Goal: Transaction & Acquisition: Purchase product/service

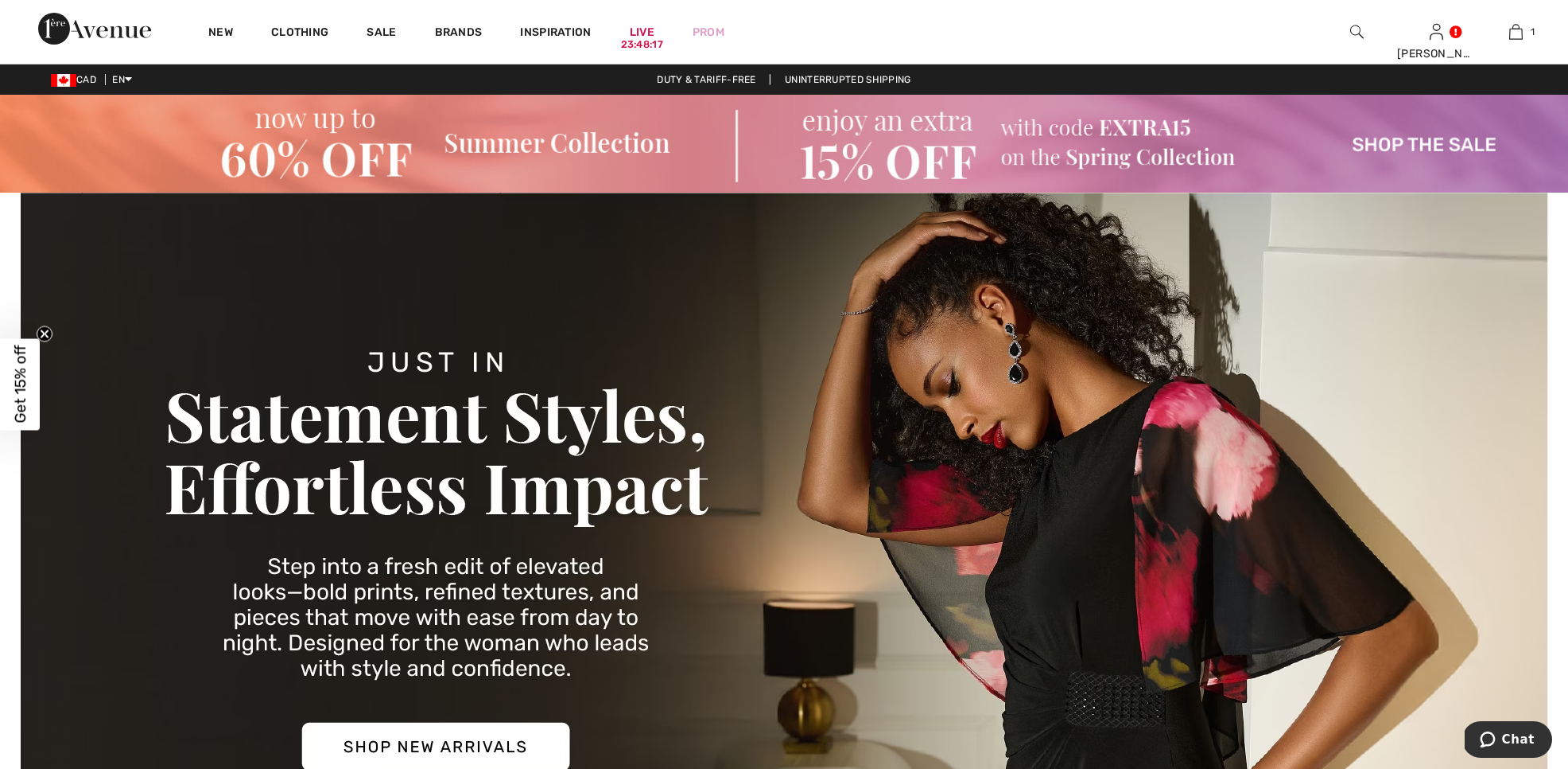
click at [693, 86] on div "Duty & tariff-free | Uninterrupted shipping" at bounding box center [784, 79] width 1568 height 14
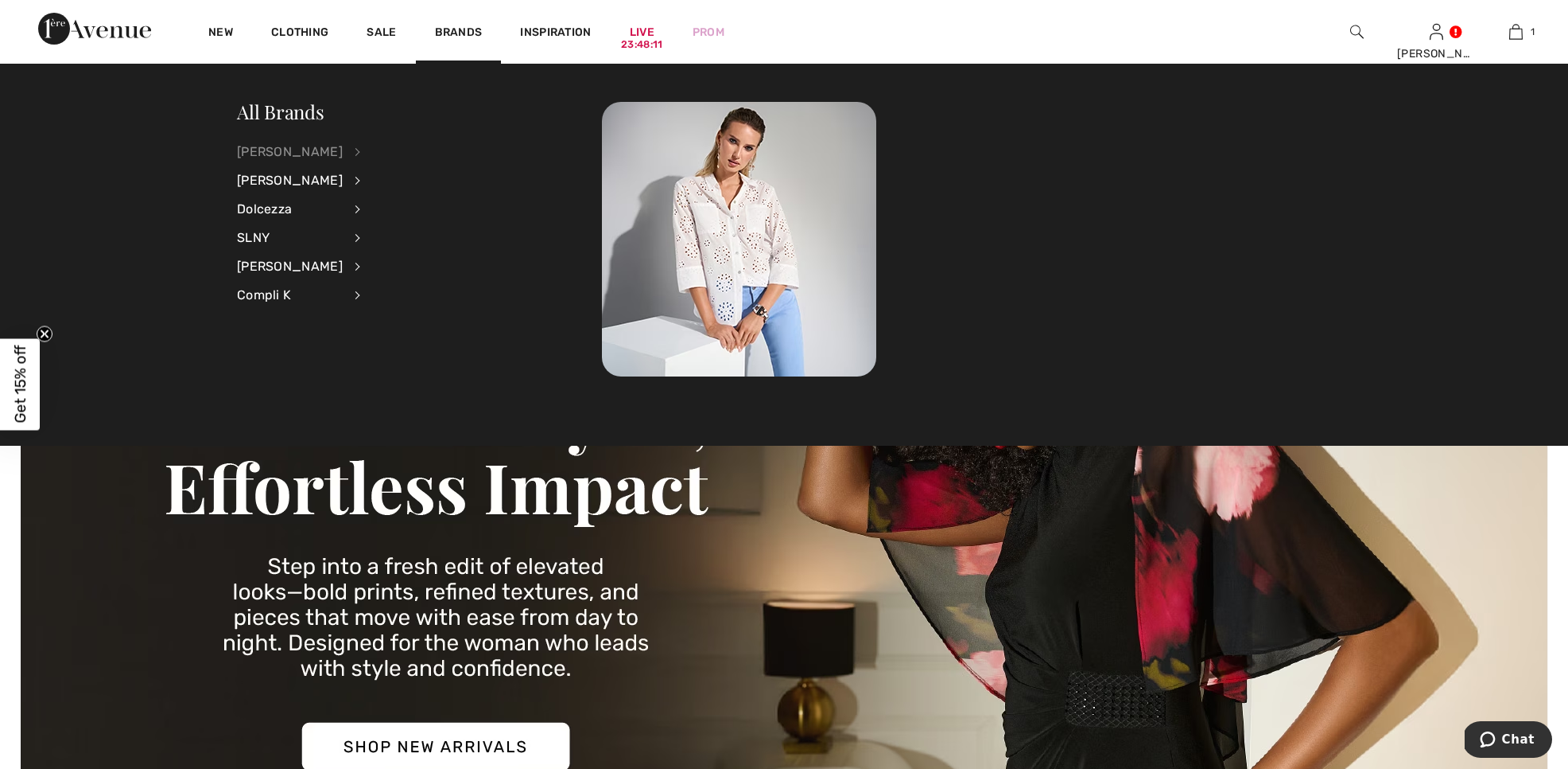
click at [311, 150] on div "[PERSON_NAME]" at bounding box center [290, 152] width 106 height 29
click at [395, 307] on link "Skirts" at bounding box center [442, 308] width 123 height 26
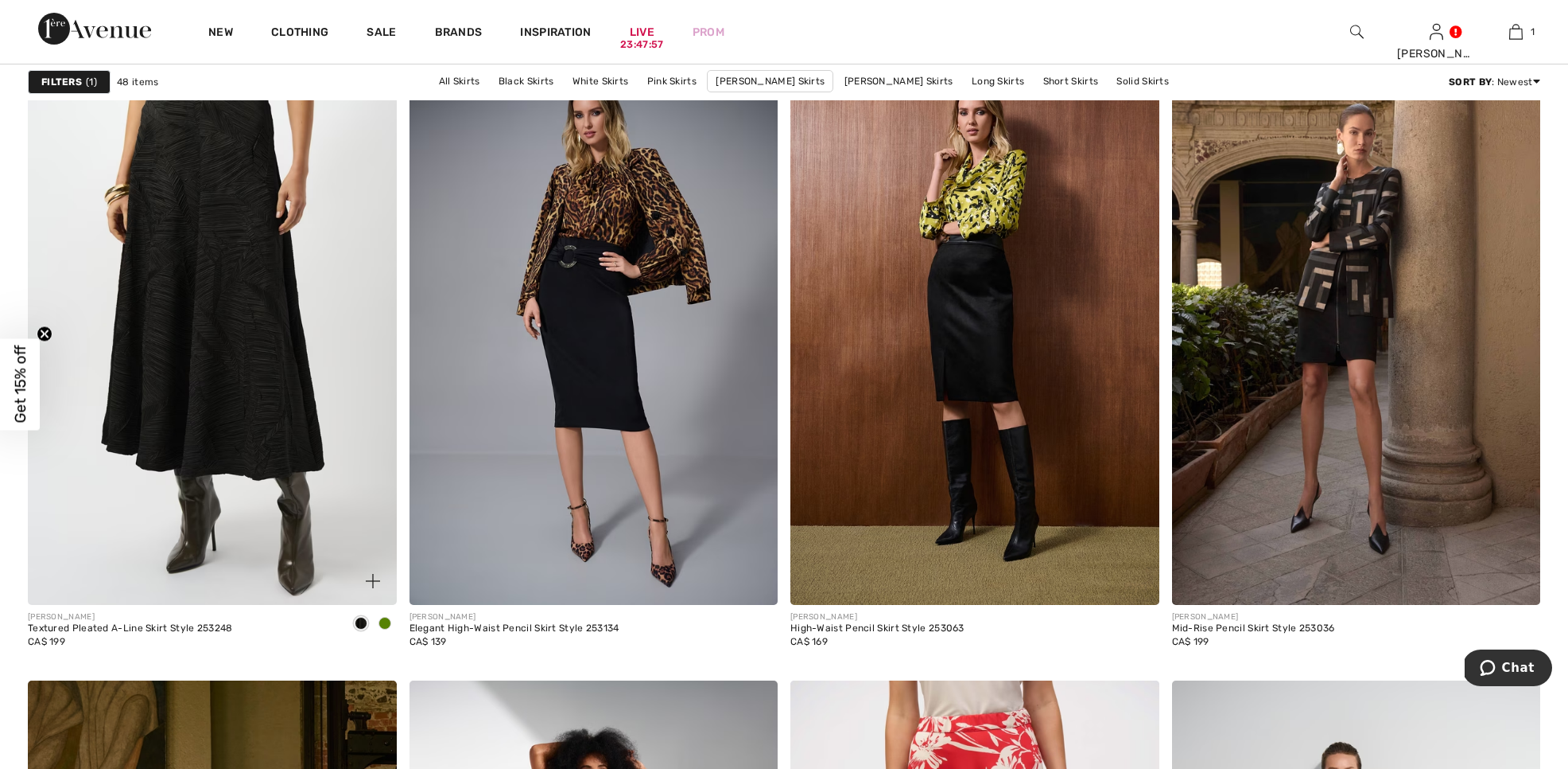
scroll to position [3045, 0]
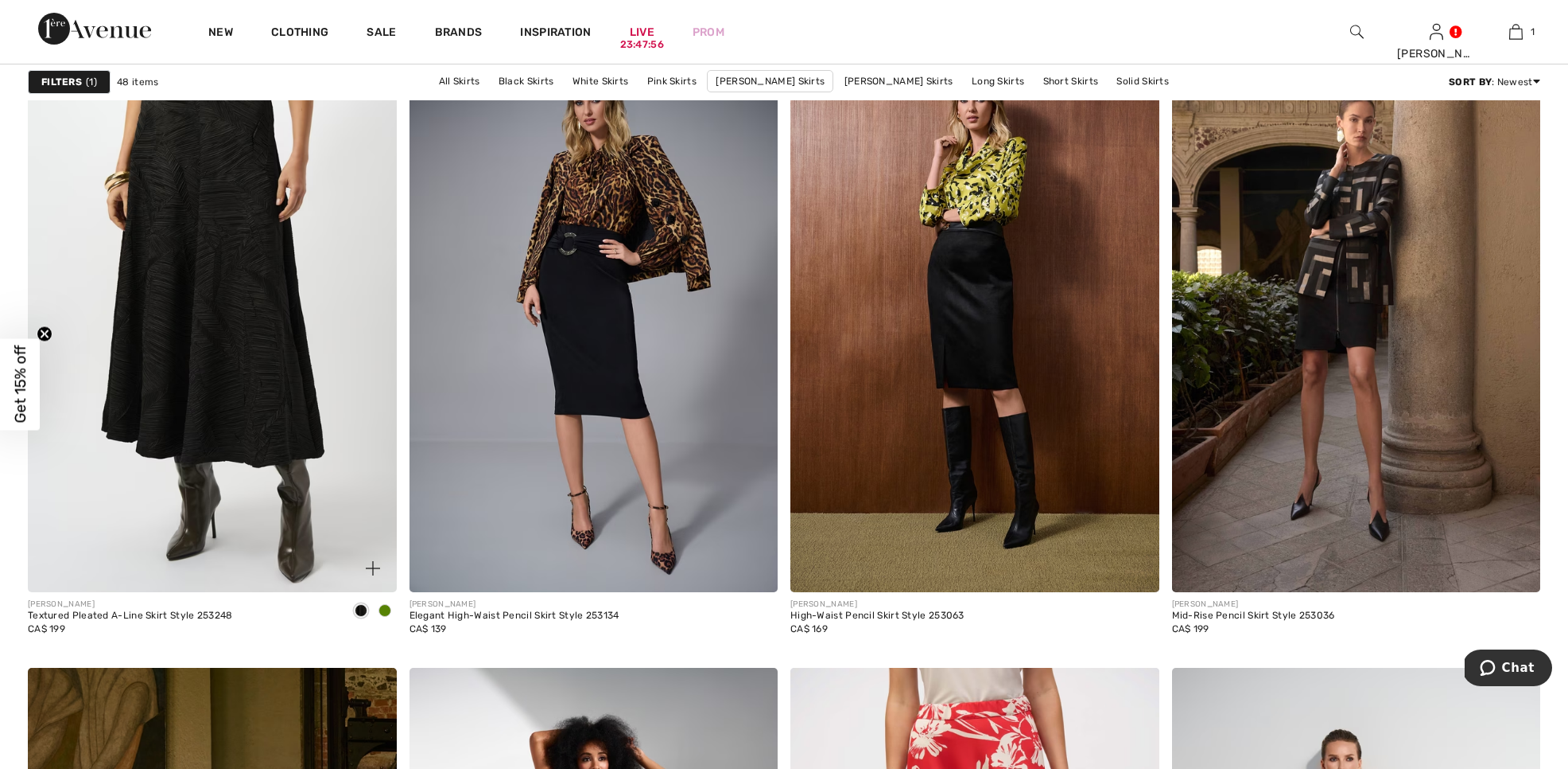
click at [270, 320] on img at bounding box center [212, 314] width 369 height 553
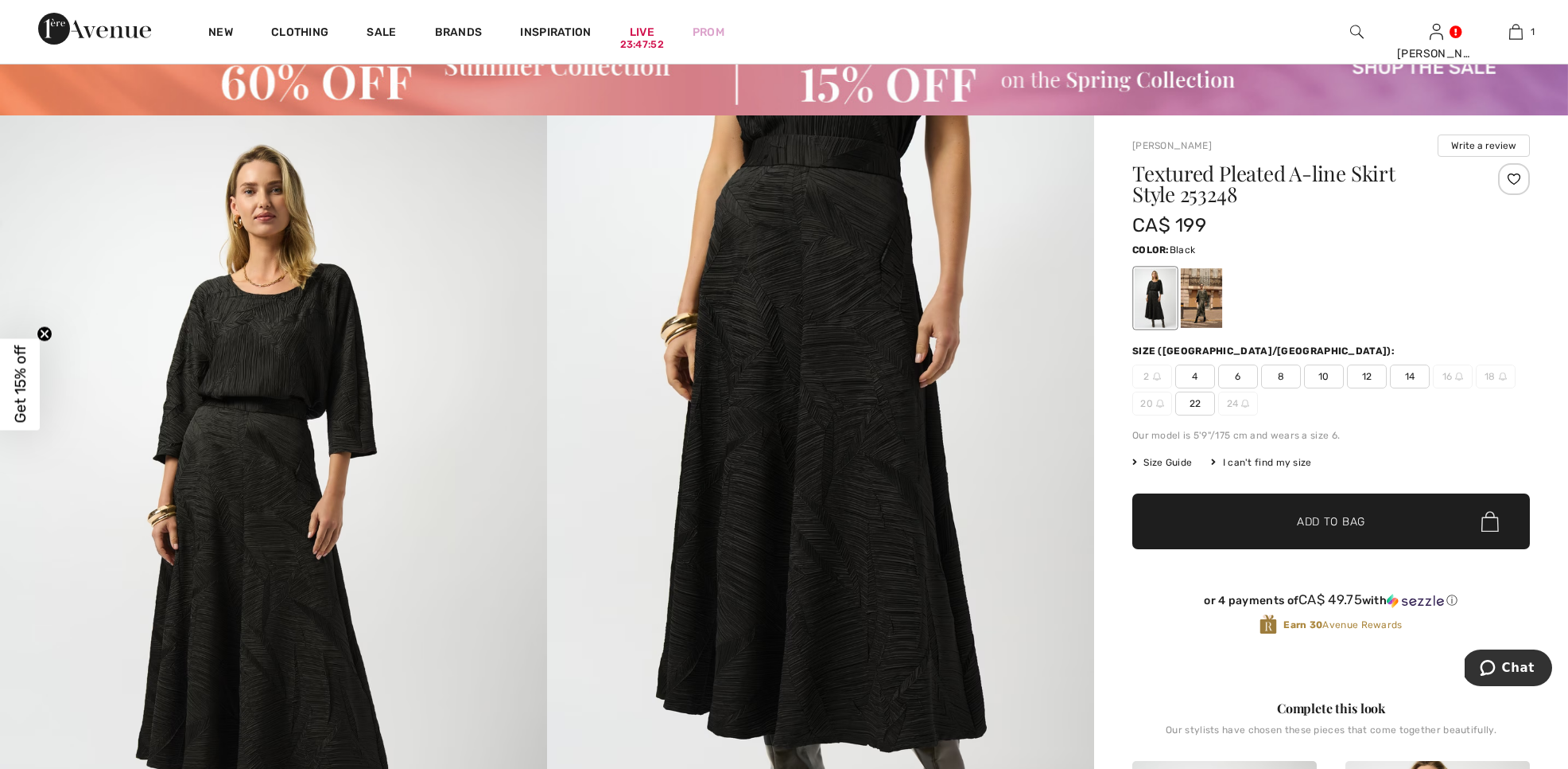
scroll to position [80, 0]
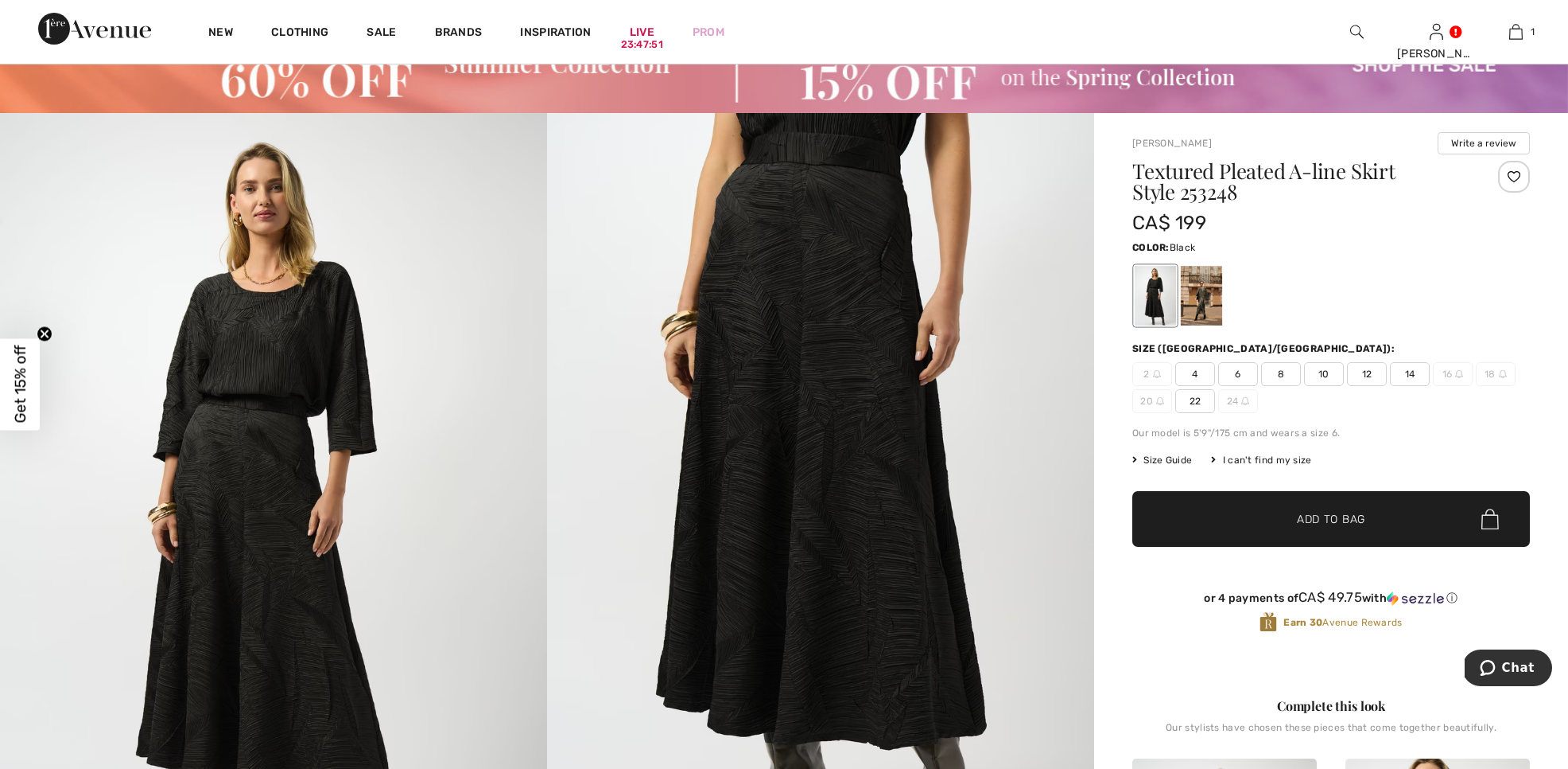
click at [1414, 372] on span "14" at bounding box center [1409, 374] width 39 height 24
click at [1364, 510] on span "✔ Added to Bag Add to Bag" at bounding box center [1332, 519] width 398 height 56
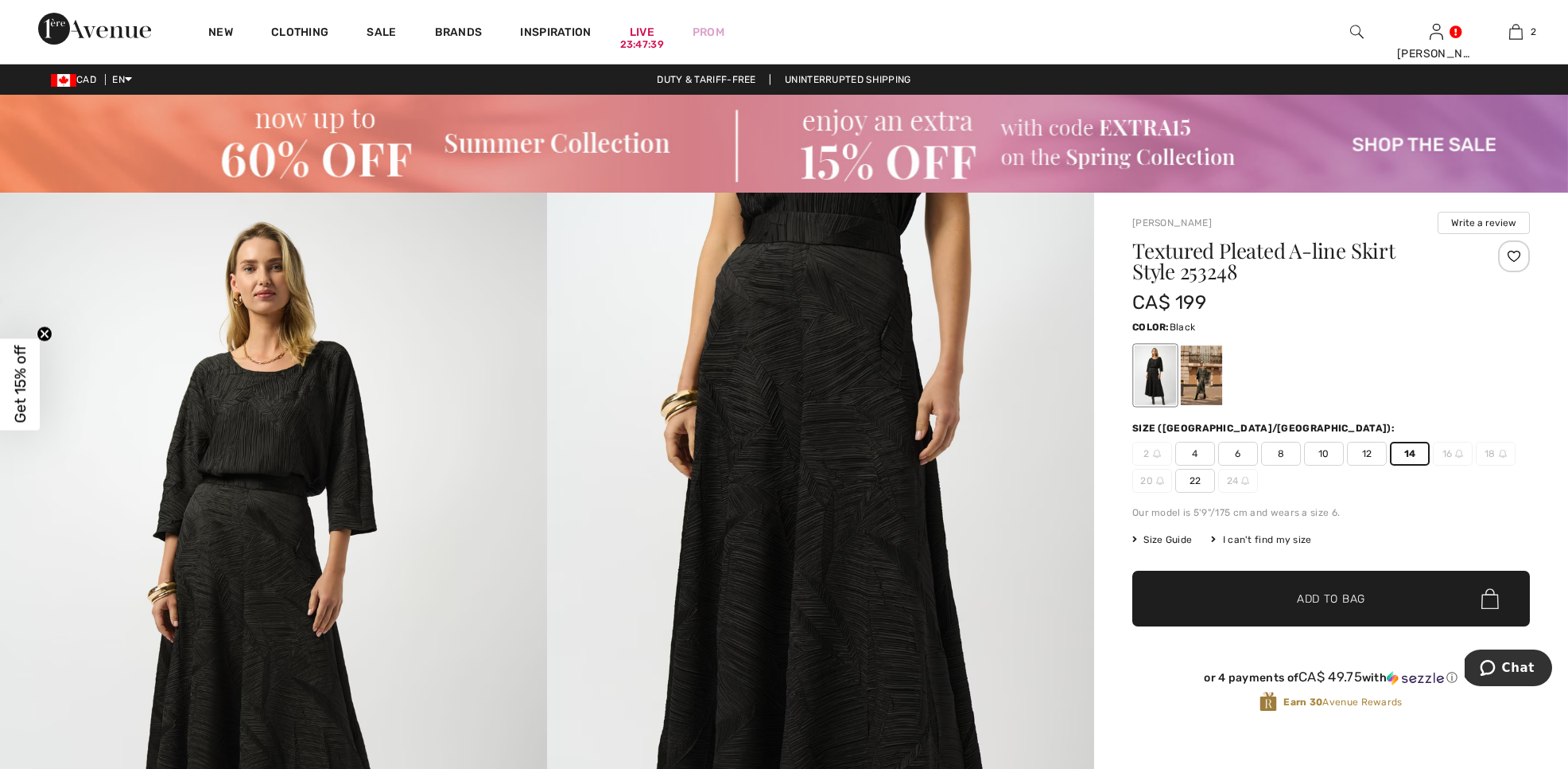
scroll to position [0, 0]
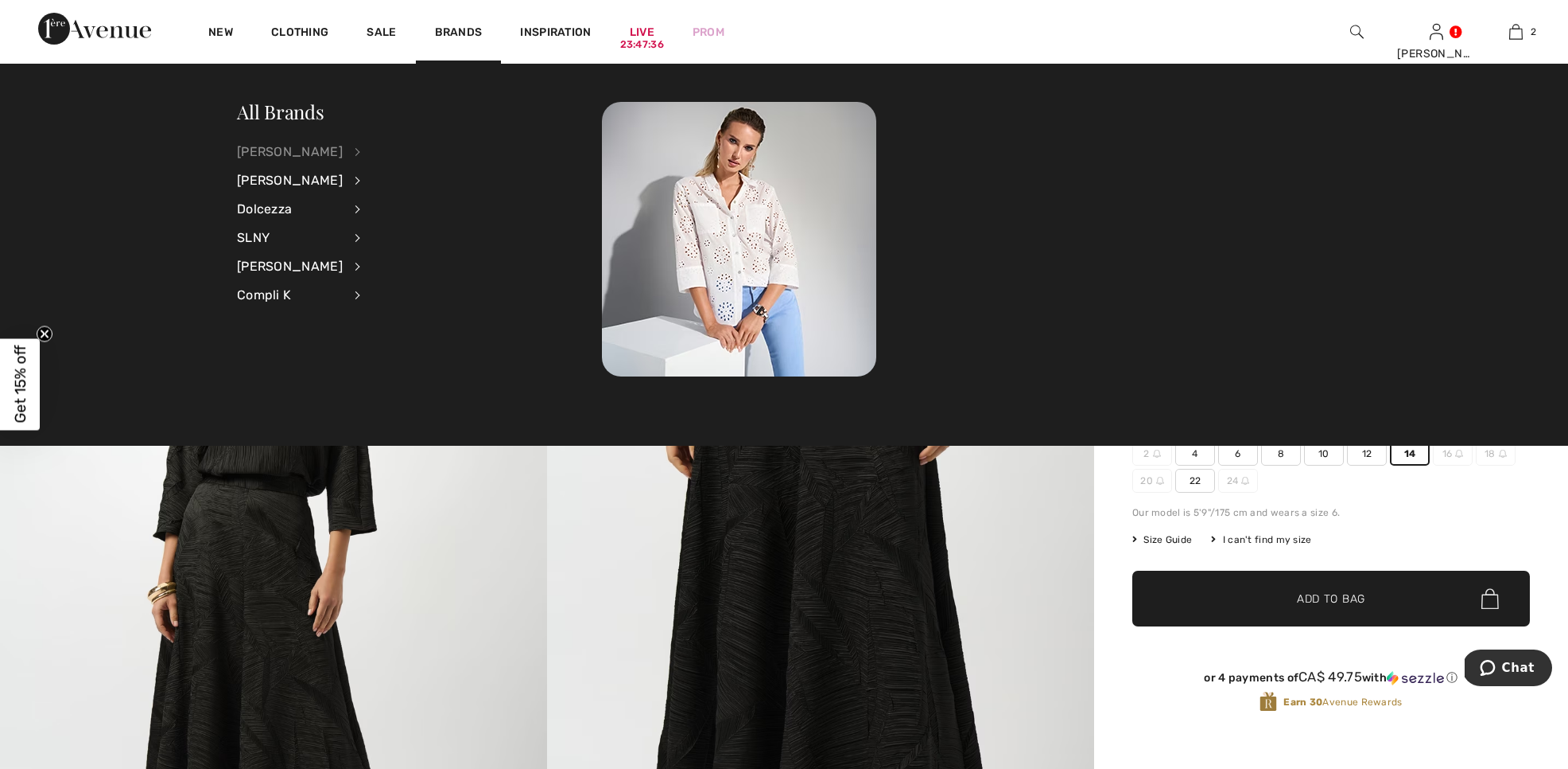
click at [306, 152] on div "[PERSON_NAME]" at bounding box center [290, 152] width 106 height 29
click at [380, 359] on link "Tops" at bounding box center [442, 360] width 123 height 26
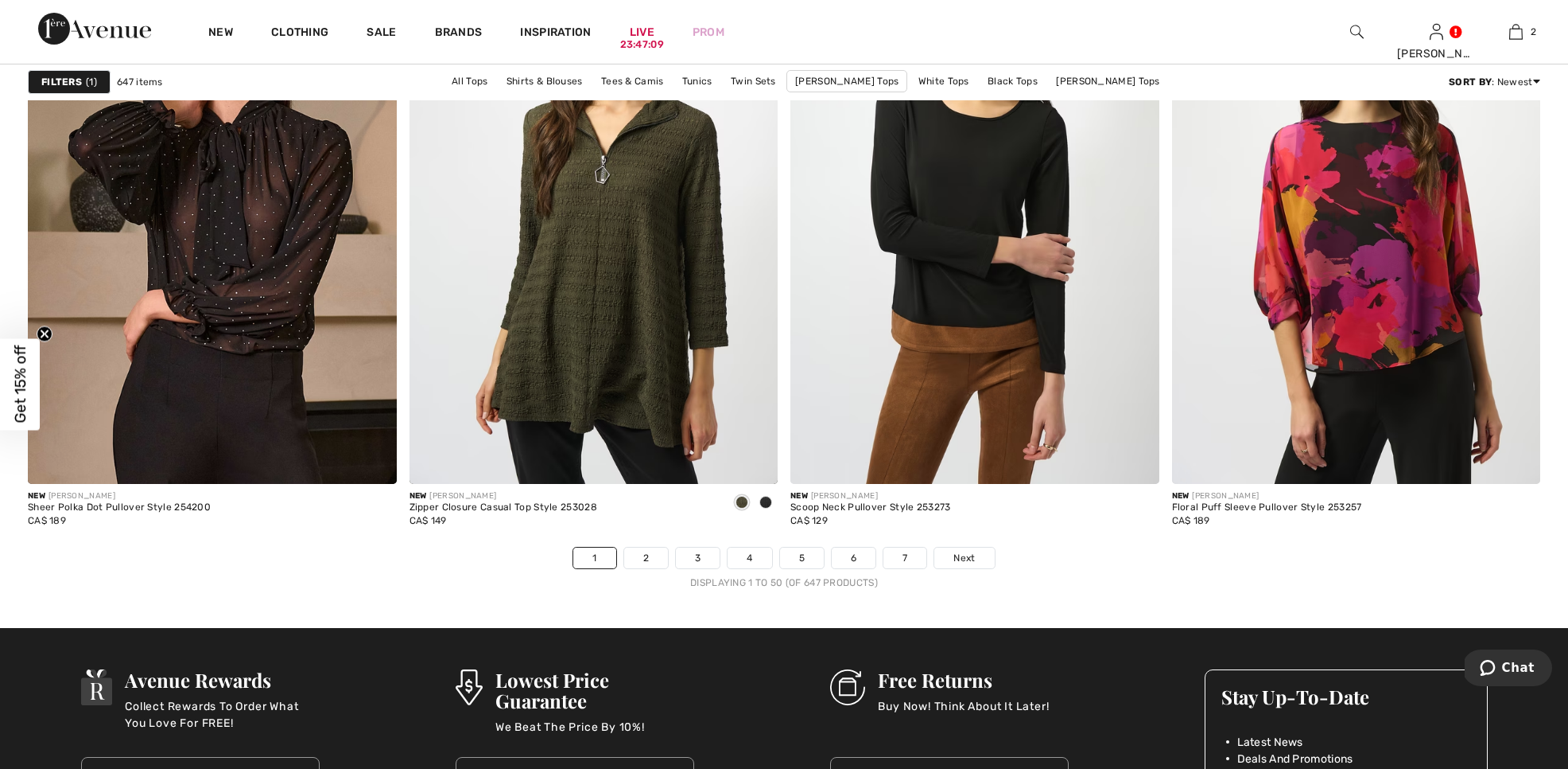
scroll to position [9331, 0]
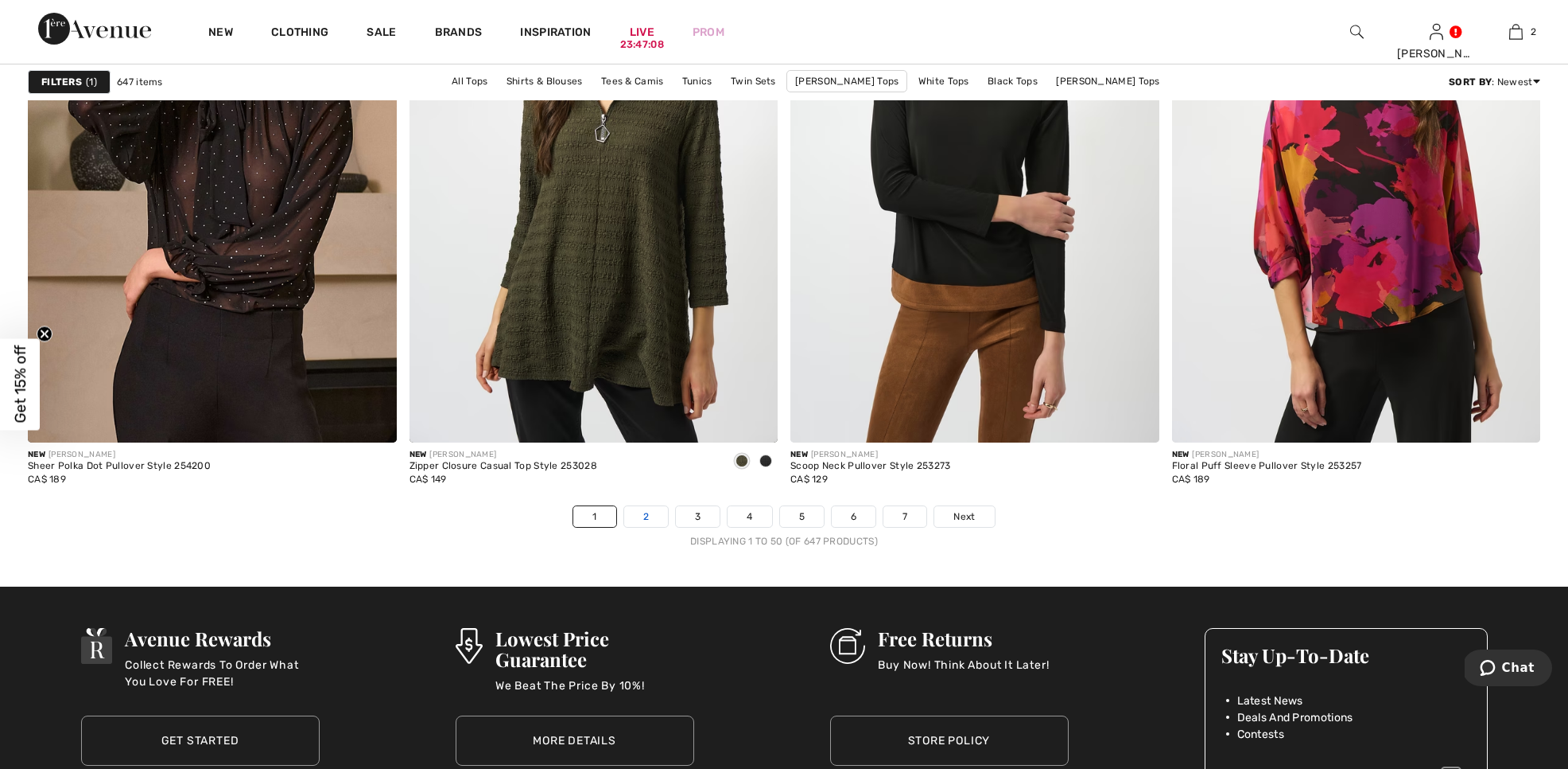
click at [643, 524] on link "2" at bounding box center [647, 516] width 44 height 21
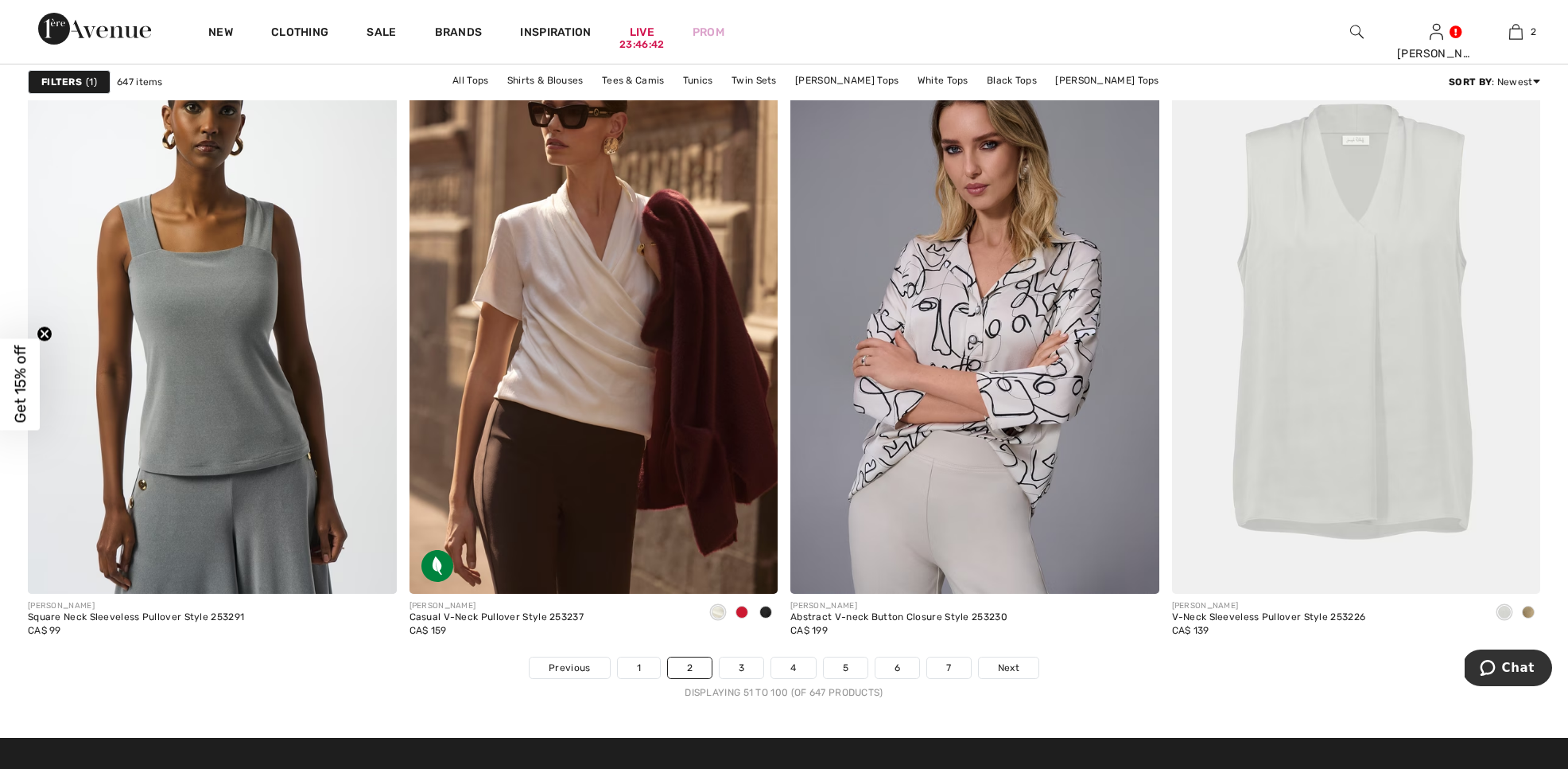
scroll to position [9183, 0]
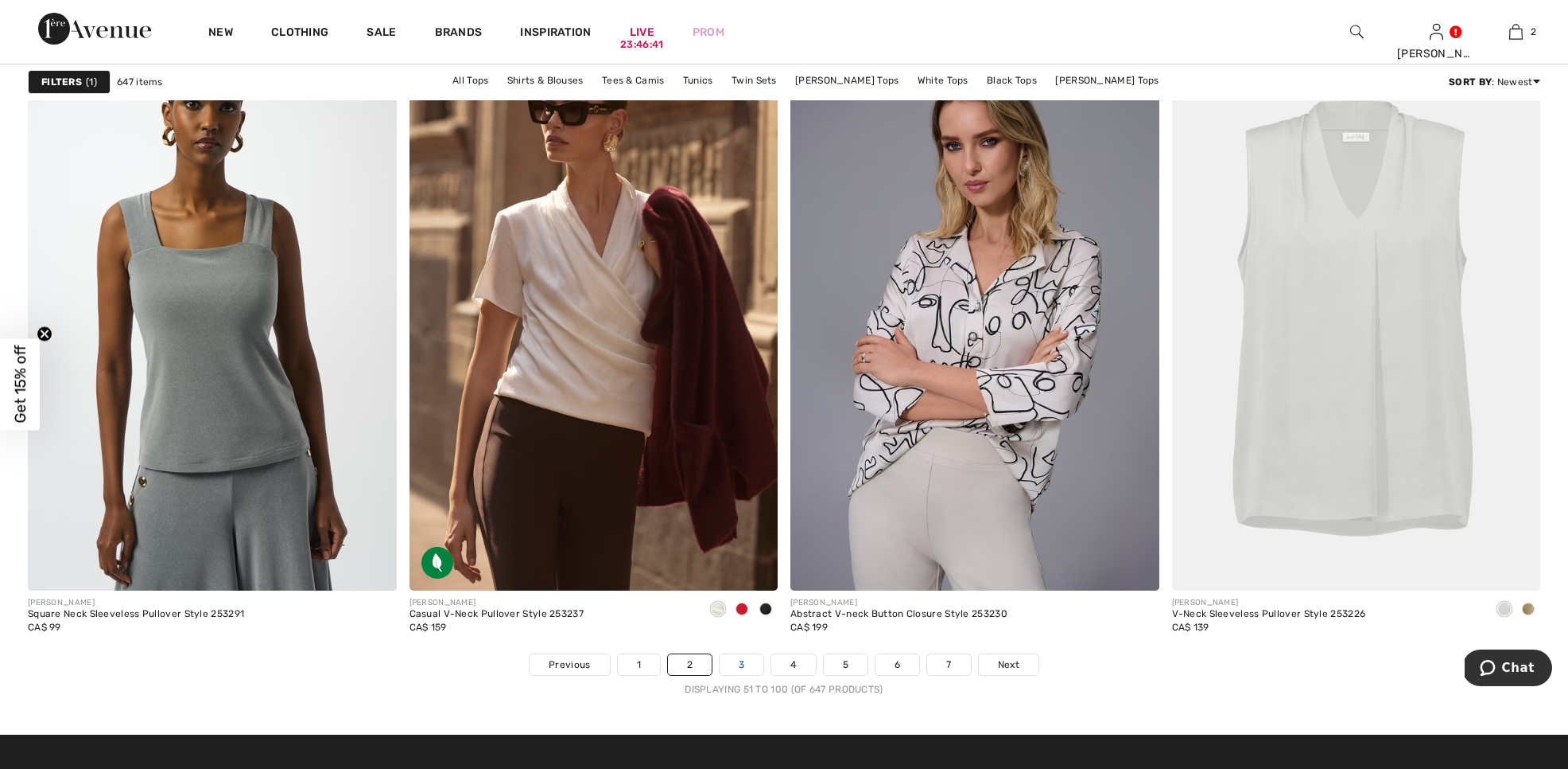
click at [749, 663] on link "3" at bounding box center [742, 664] width 44 height 21
click at [737, 664] on link "3" at bounding box center [742, 664] width 44 height 21
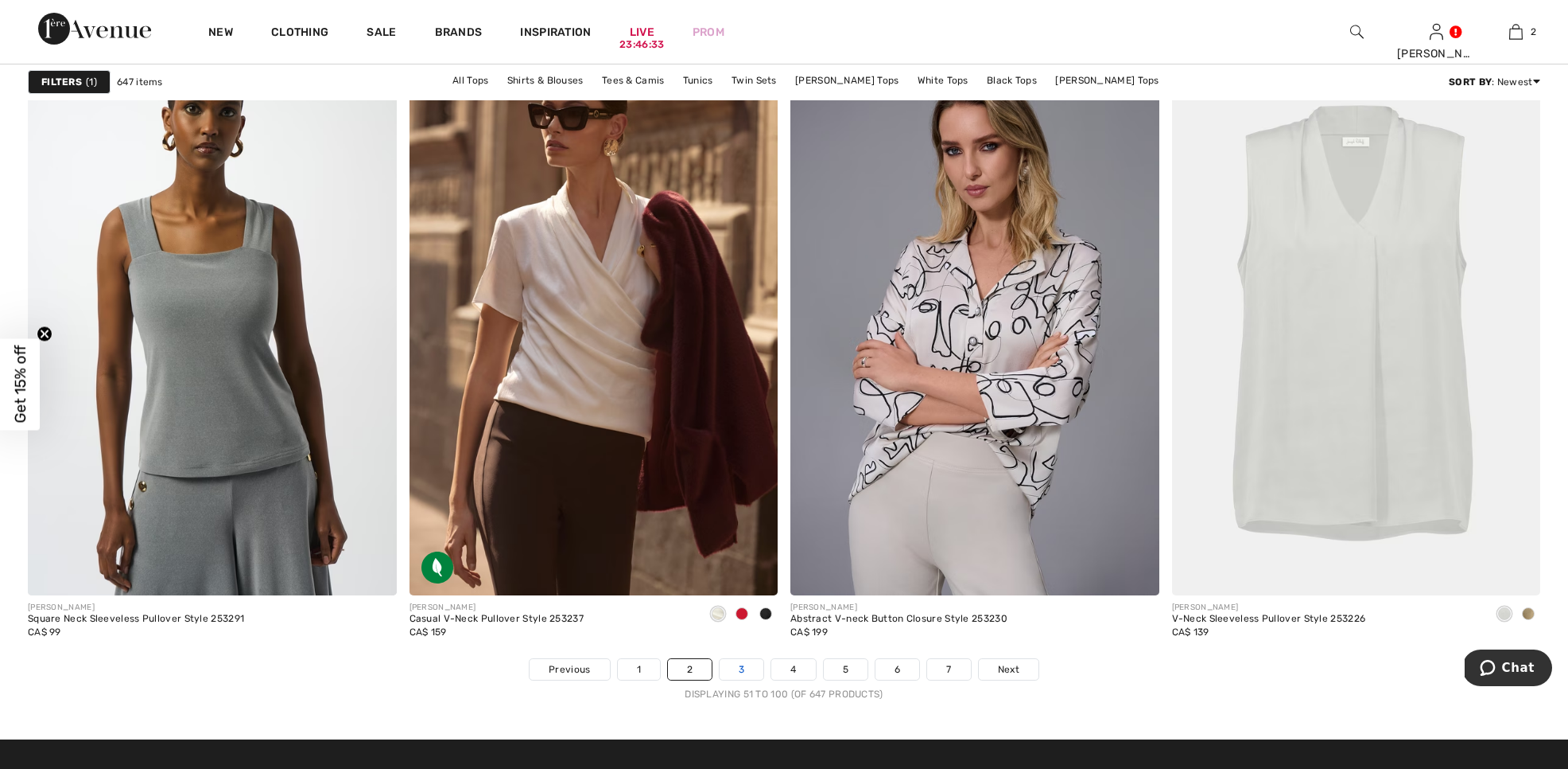
click at [737, 673] on link "3" at bounding box center [742, 669] width 44 height 21
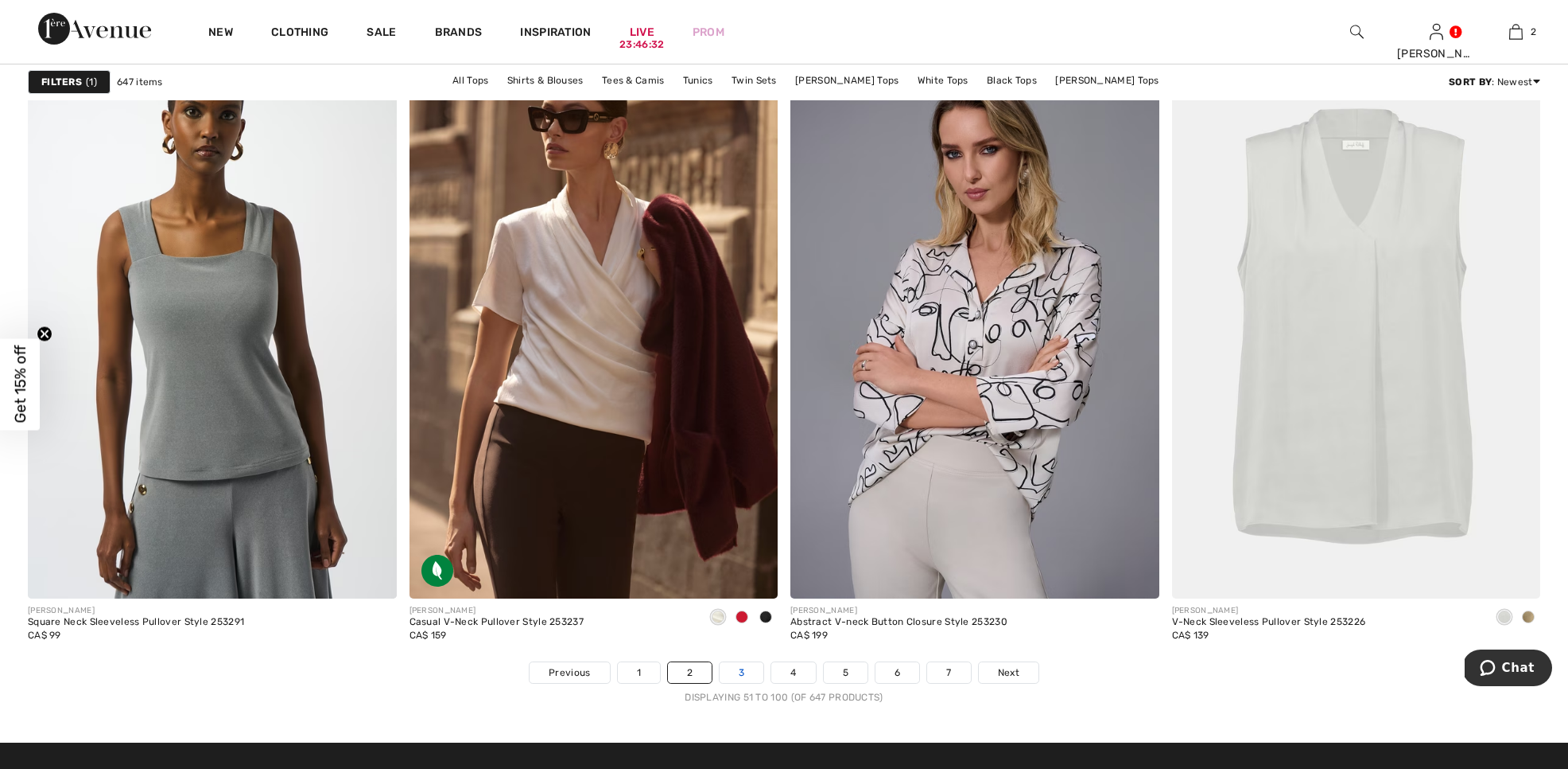
click at [737, 673] on link "3" at bounding box center [742, 673] width 44 height 21
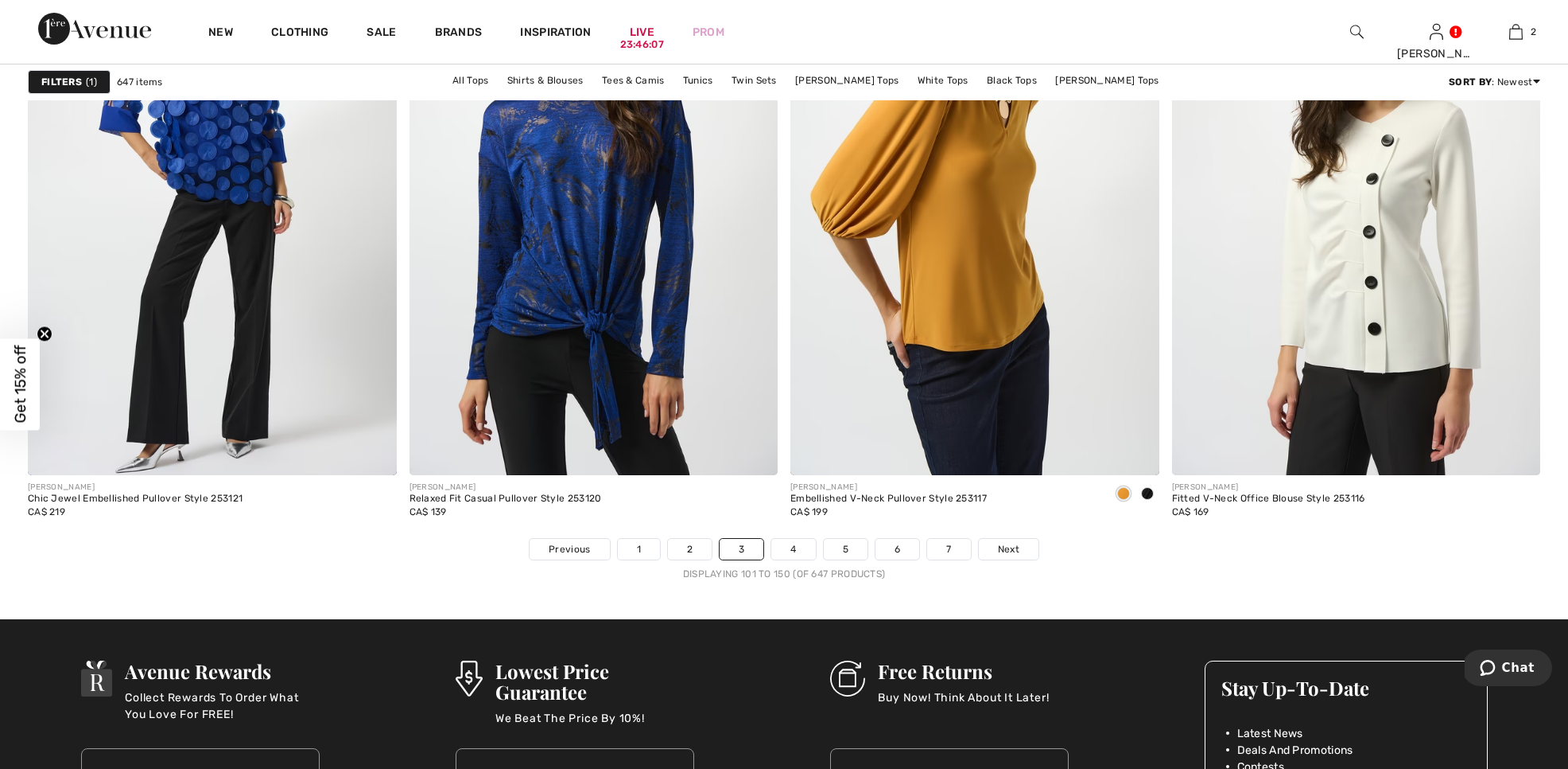
scroll to position [9316, 0]
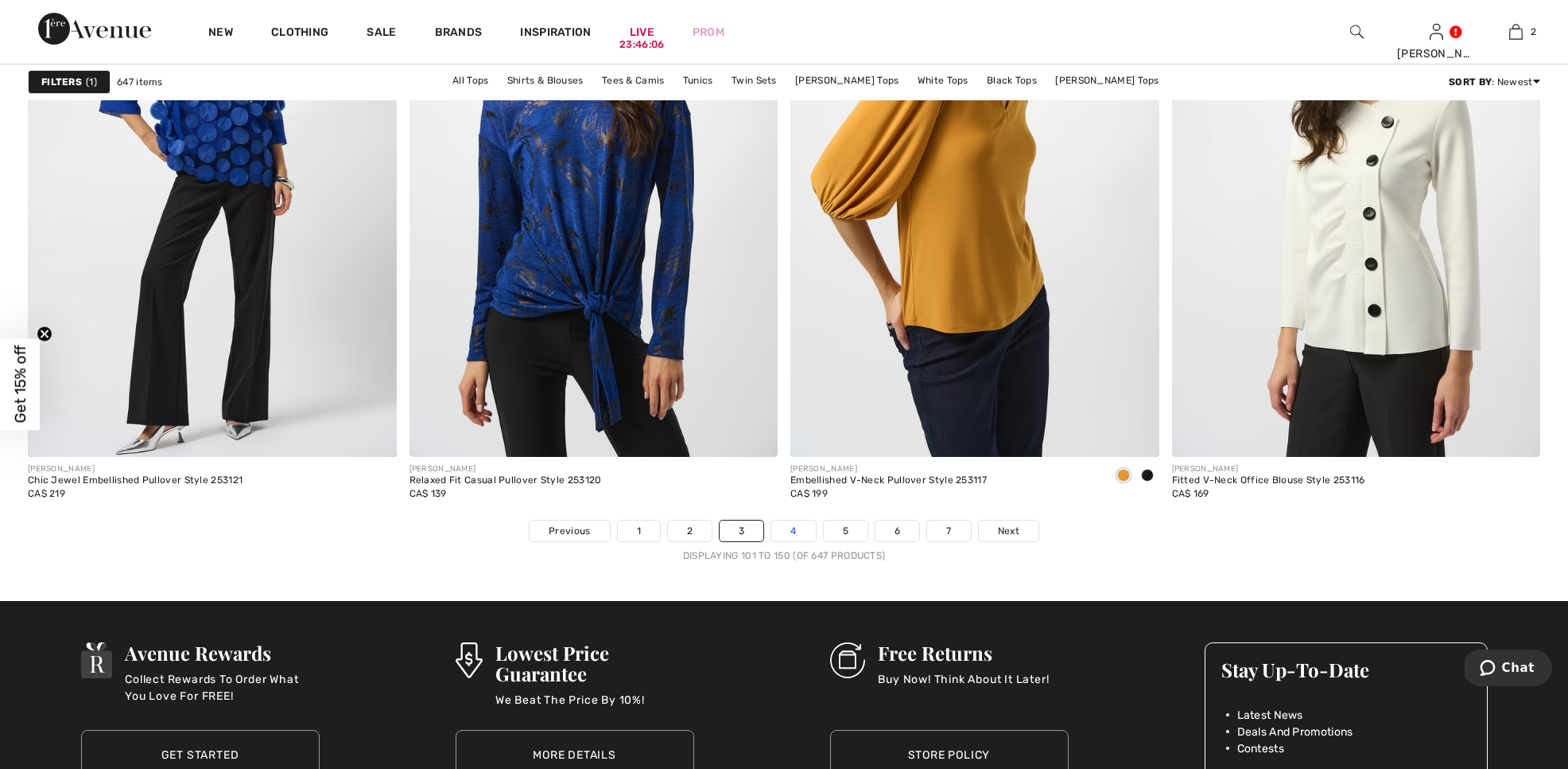
click at [784, 535] on link "4" at bounding box center [794, 531] width 44 height 21
click at [784, 536] on link "4" at bounding box center [794, 531] width 44 height 21
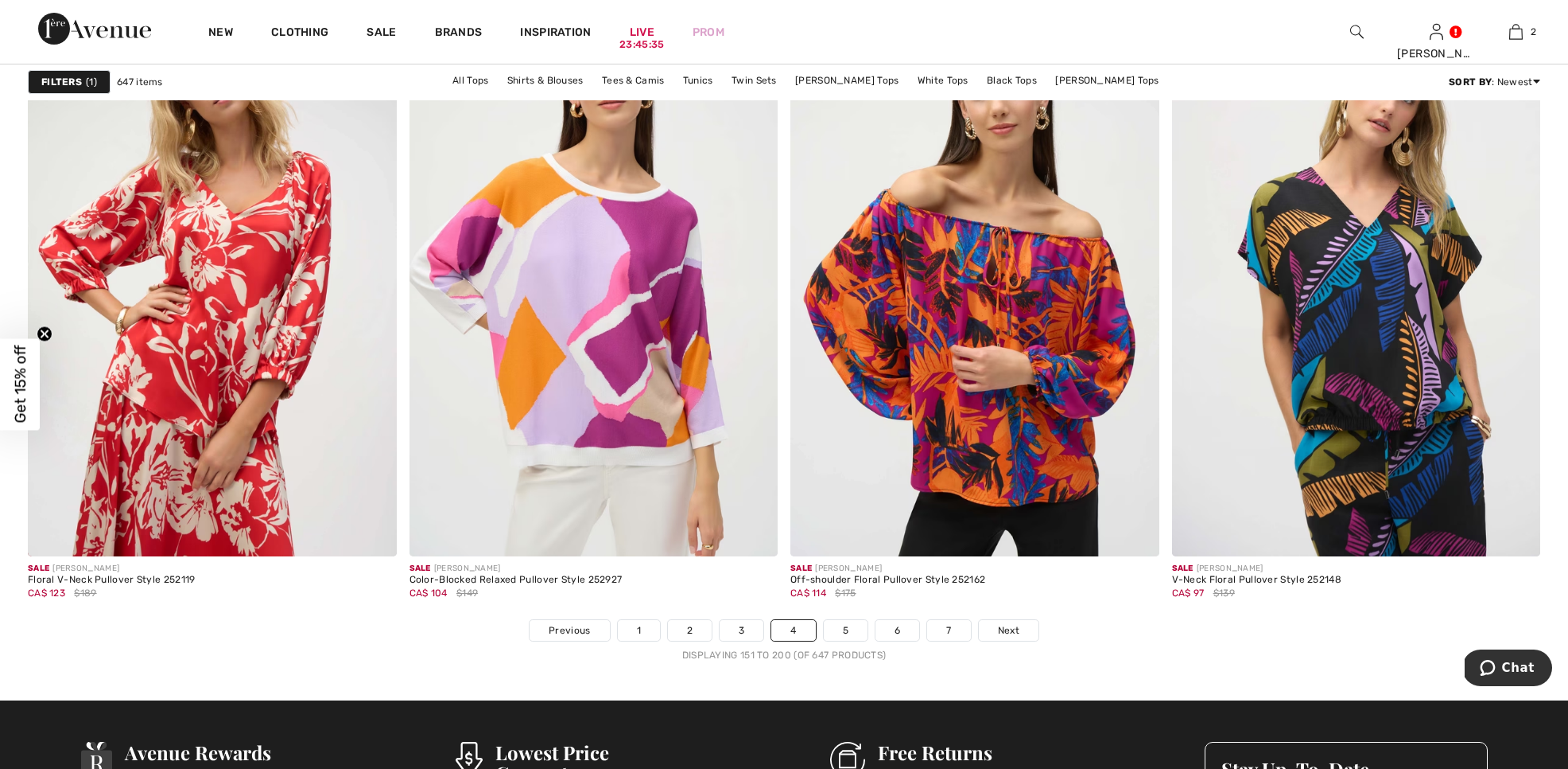
scroll to position [9217, 0]
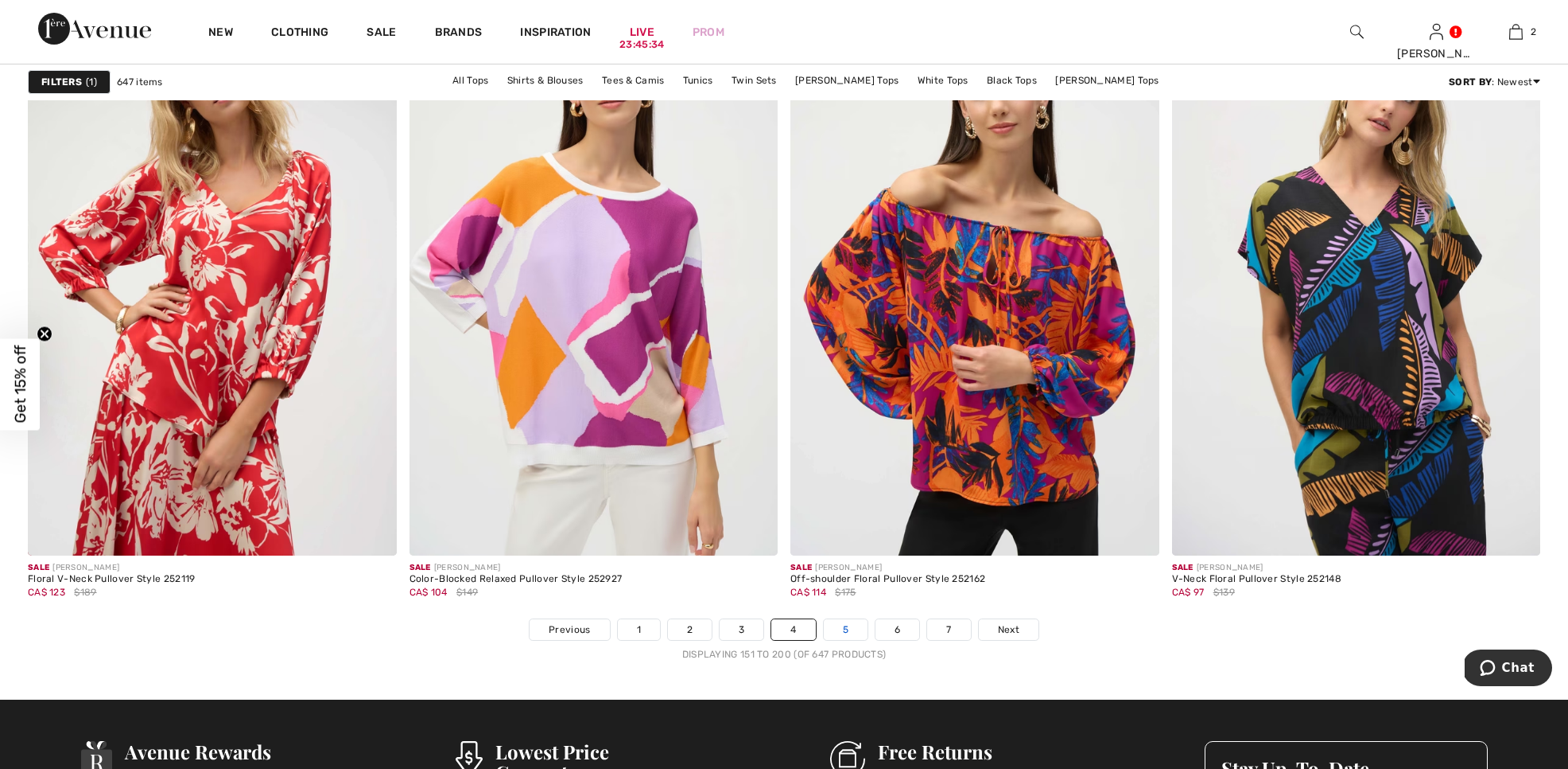
click at [845, 631] on link "5" at bounding box center [845, 630] width 44 height 21
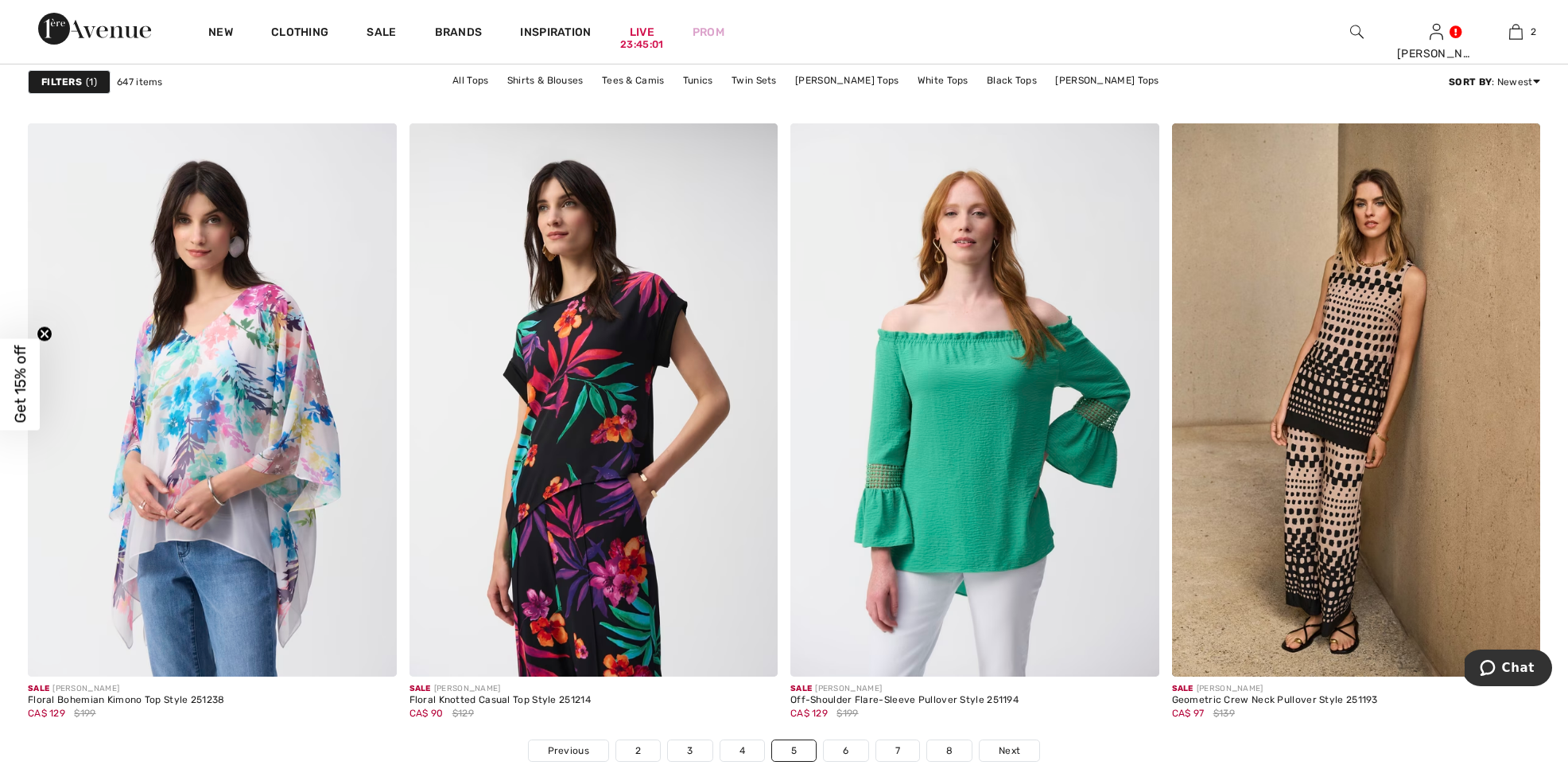
scroll to position [9099, 0]
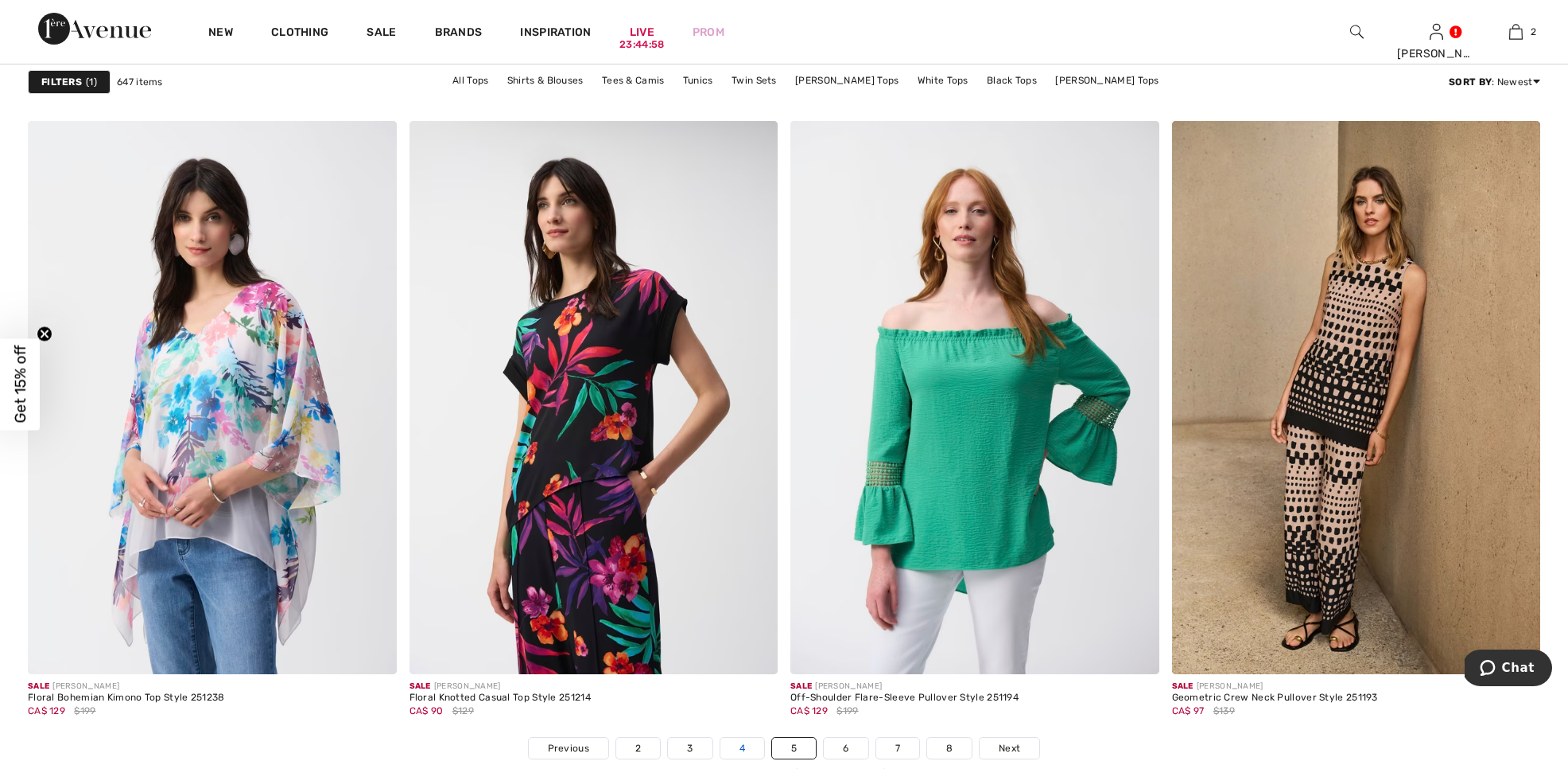
click at [734, 752] on link "4" at bounding box center [743, 748] width 44 height 21
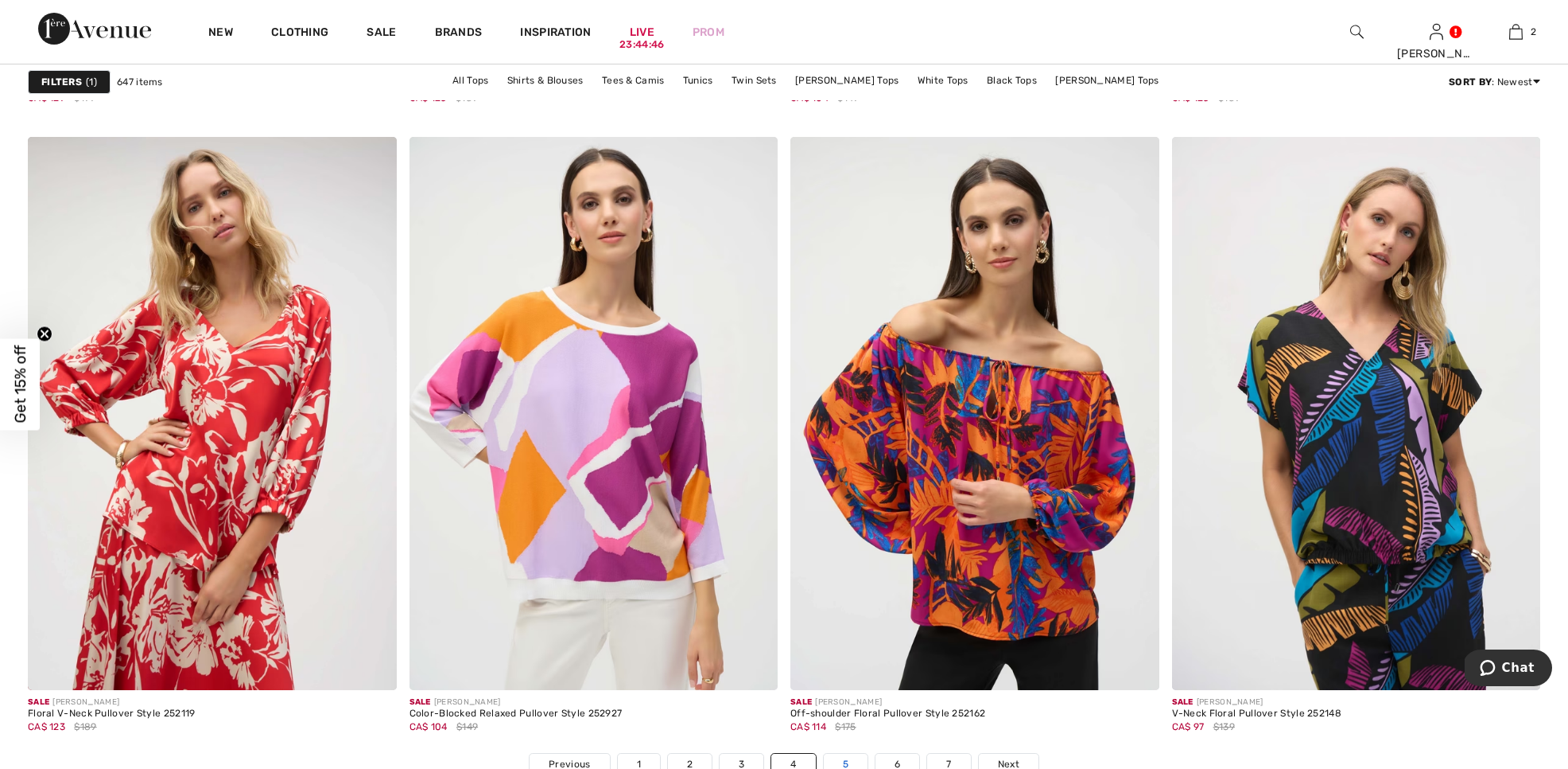
scroll to position [9091, 0]
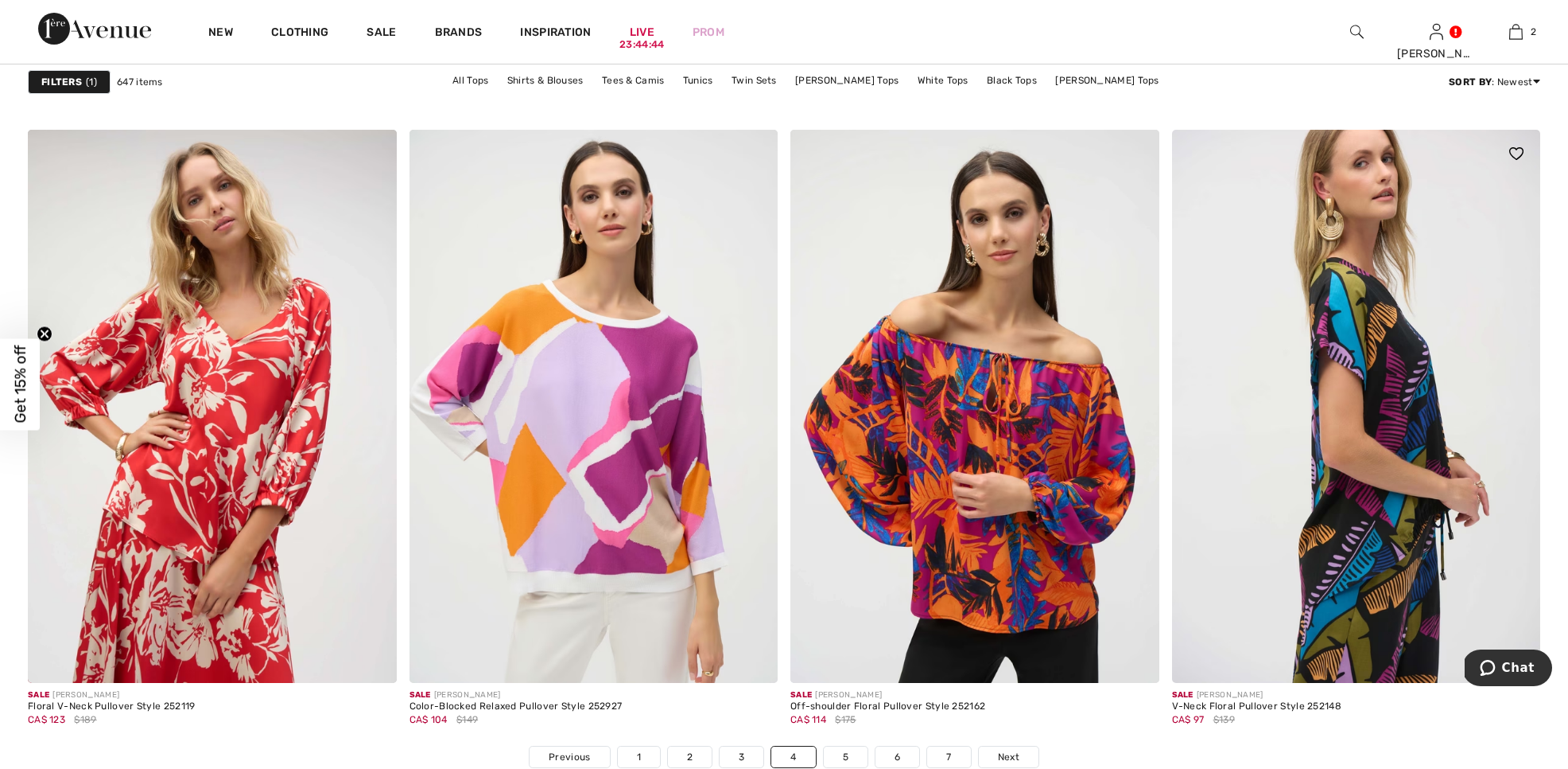
click at [1348, 615] on img at bounding box center [1357, 406] width 369 height 553
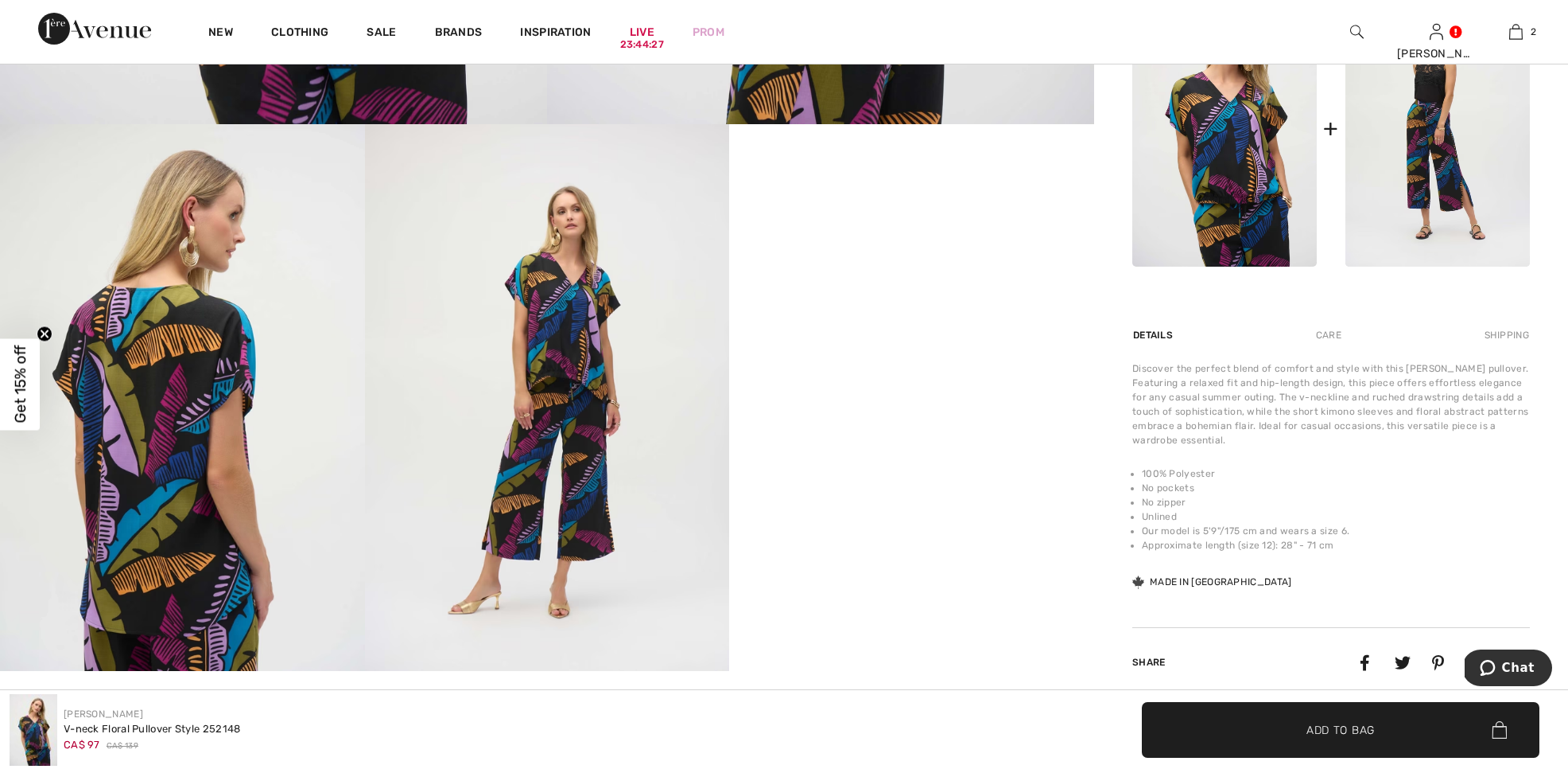
scroll to position [884, 0]
